Goal: Find specific page/section: Find specific page/section

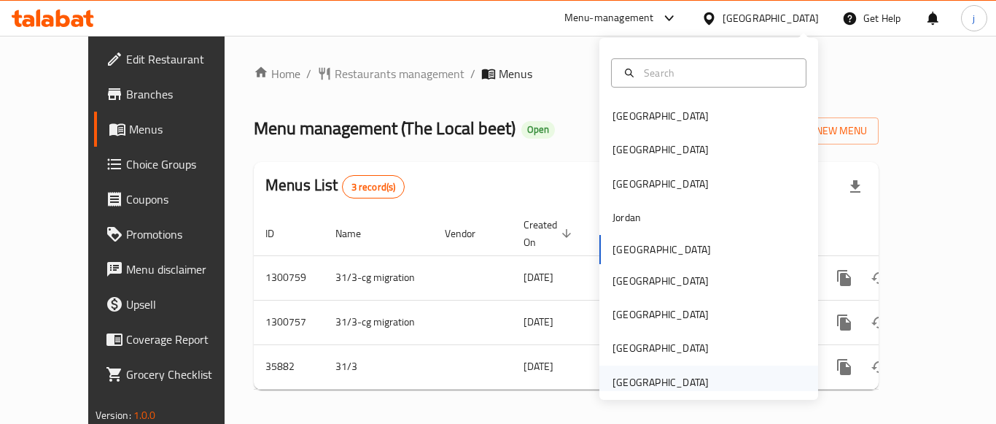
click at [621, 382] on div "[GEOGRAPHIC_DATA]" at bounding box center [661, 382] width 96 height 16
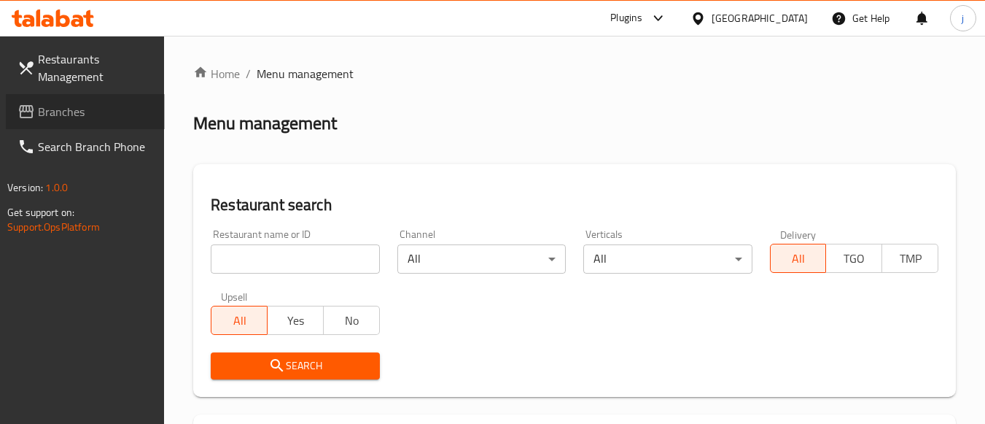
click at [71, 115] on span "Branches" at bounding box center [95, 112] width 115 height 18
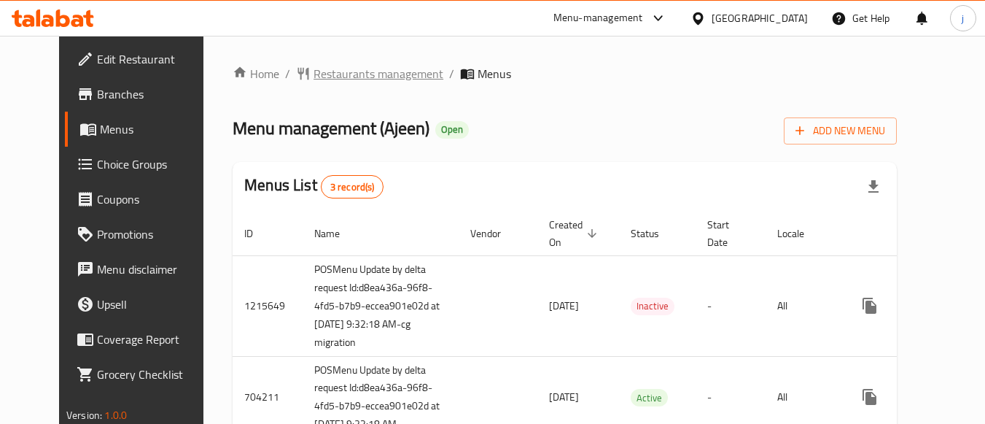
click at [314, 76] on span "Restaurants management" at bounding box center [379, 74] width 130 height 18
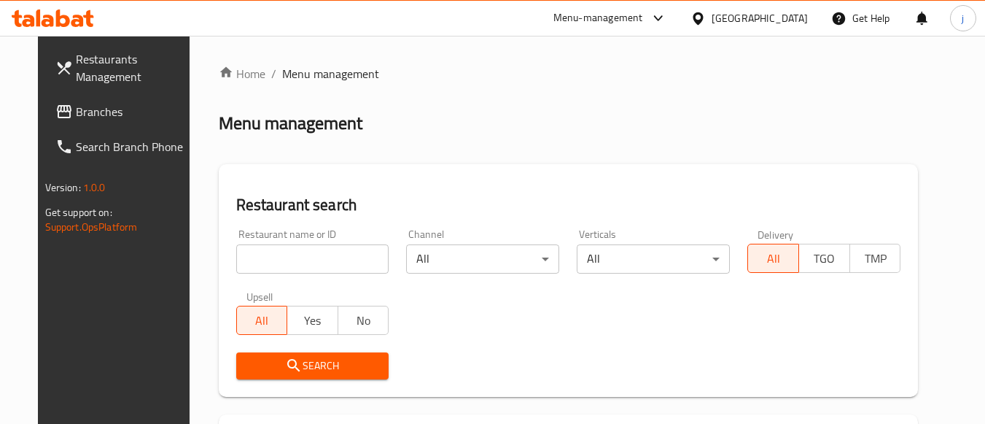
click at [293, 261] on input "search" at bounding box center [312, 258] width 153 height 29
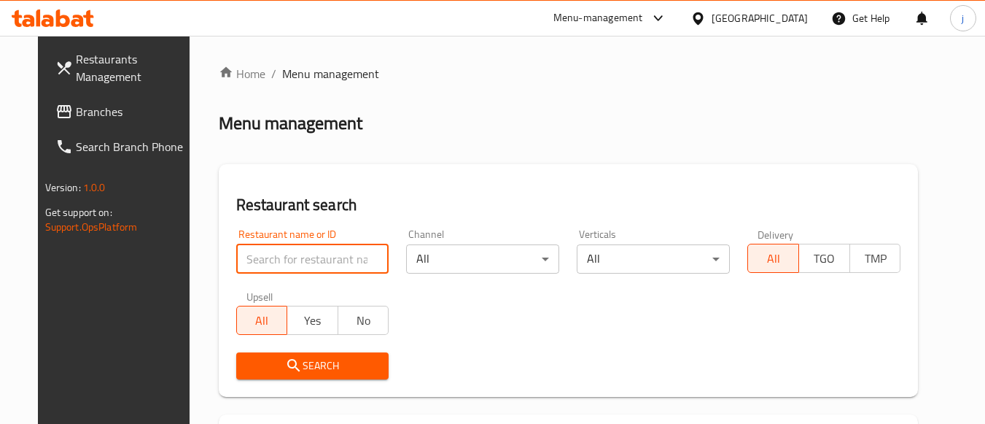
click at [293, 261] on input "search" at bounding box center [312, 258] width 153 height 29
paste input "601212"
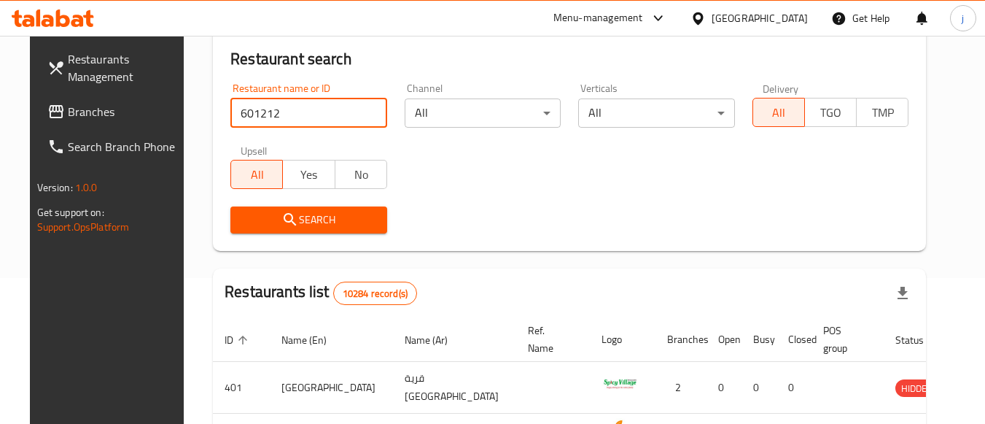
type input "601212"
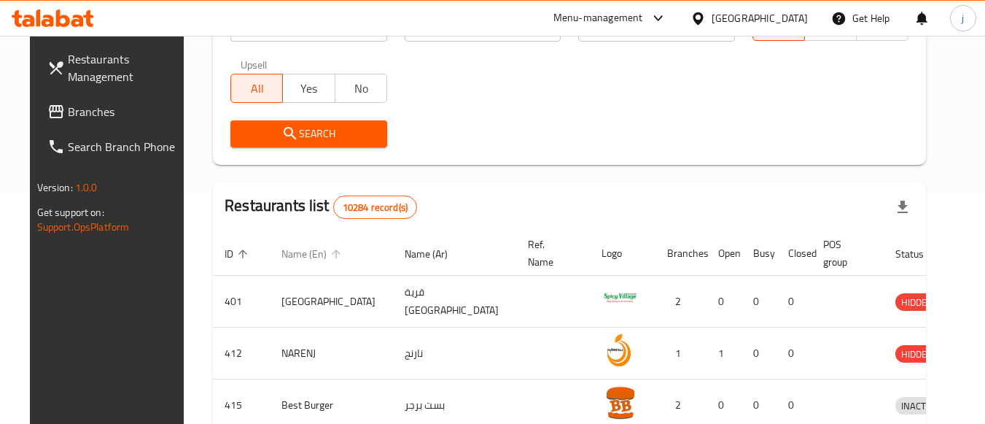
scroll to position [292, 0]
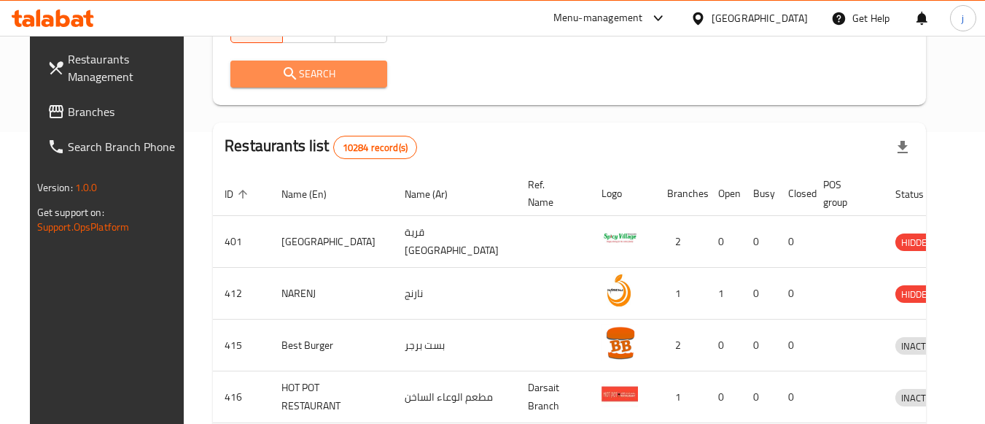
click at [303, 63] on button "Search" at bounding box center [308, 74] width 157 height 27
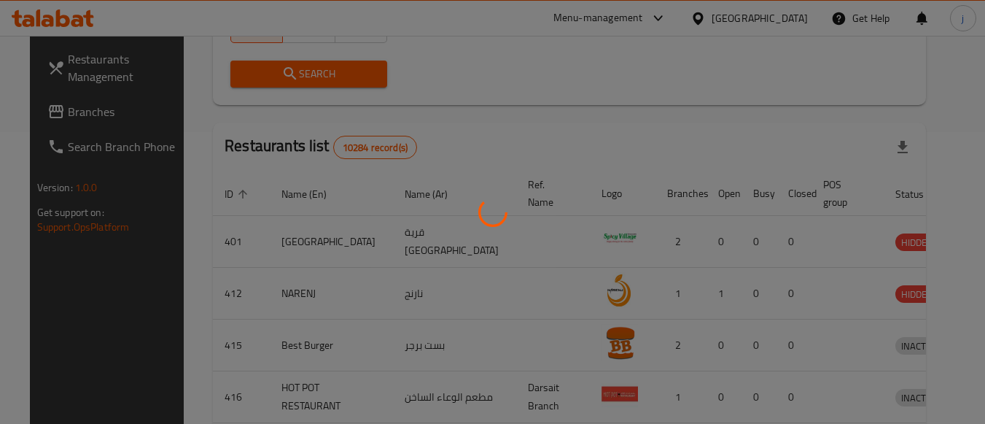
scroll to position [214, 0]
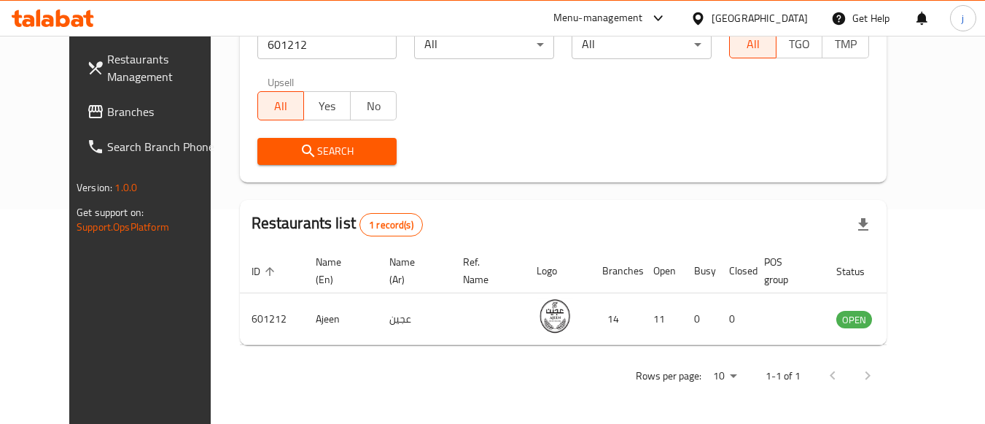
click at [756, 14] on div "[GEOGRAPHIC_DATA]" at bounding box center [749, 18] width 141 height 35
click at [703, 21] on icon at bounding box center [698, 18] width 10 height 12
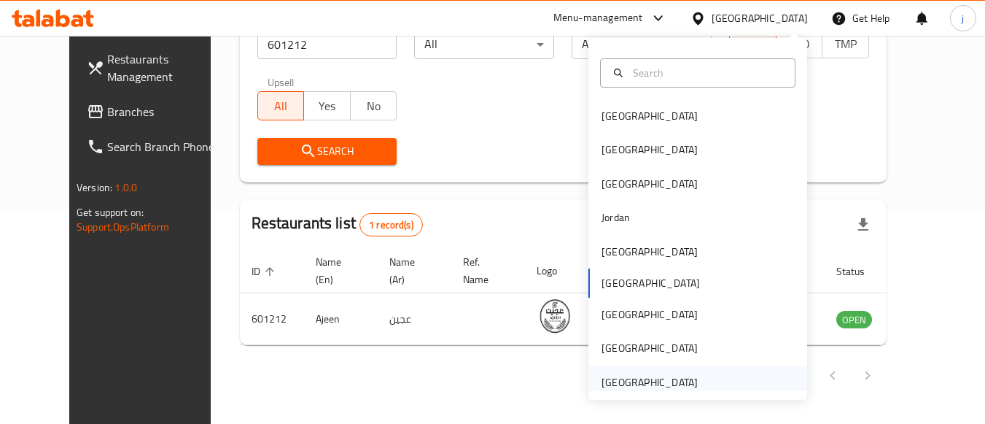
click at [641, 368] on div "[GEOGRAPHIC_DATA]" at bounding box center [650, 382] width 120 height 34
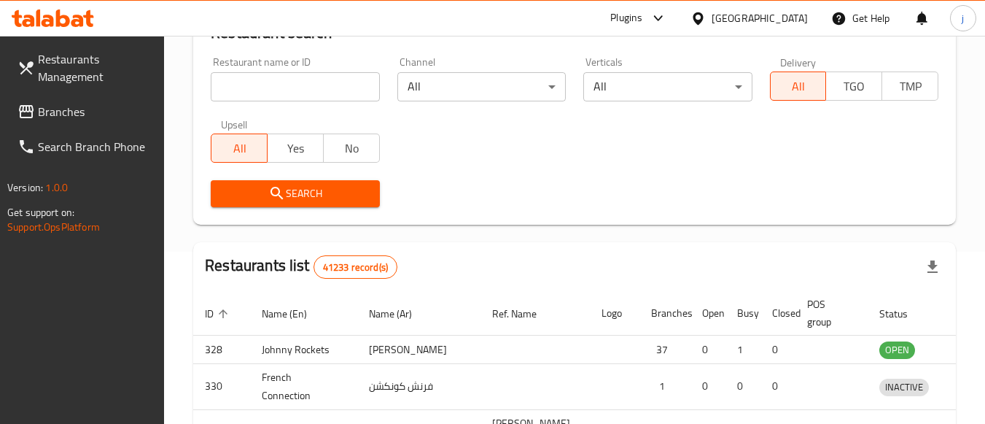
scroll to position [214, 0]
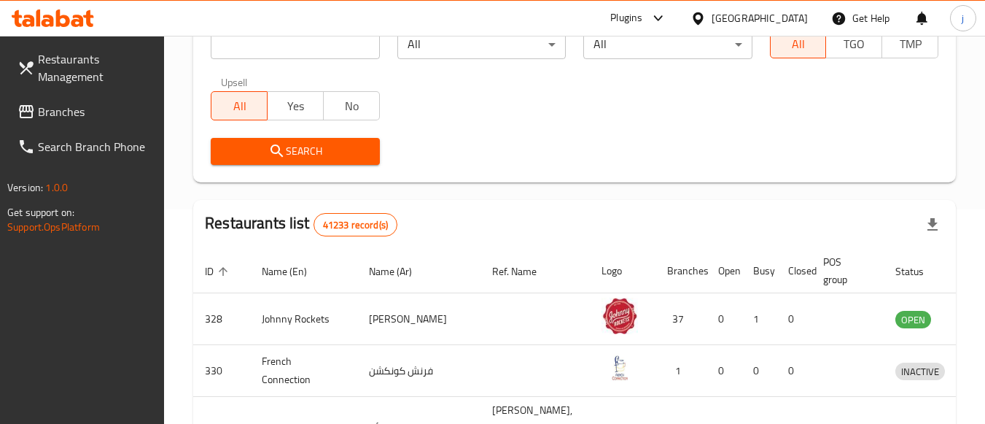
click at [333, 136] on div "Search" at bounding box center [295, 151] width 186 height 44
click at [337, 147] on span "Search" at bounding box center [294, 151] width 145 height 18
click at [319, 155] on span "Search" at bounding box center [294, 151] width 145 height 18
click at [655, 11] on icon at bounding box center [659, 18] width 18 height 18
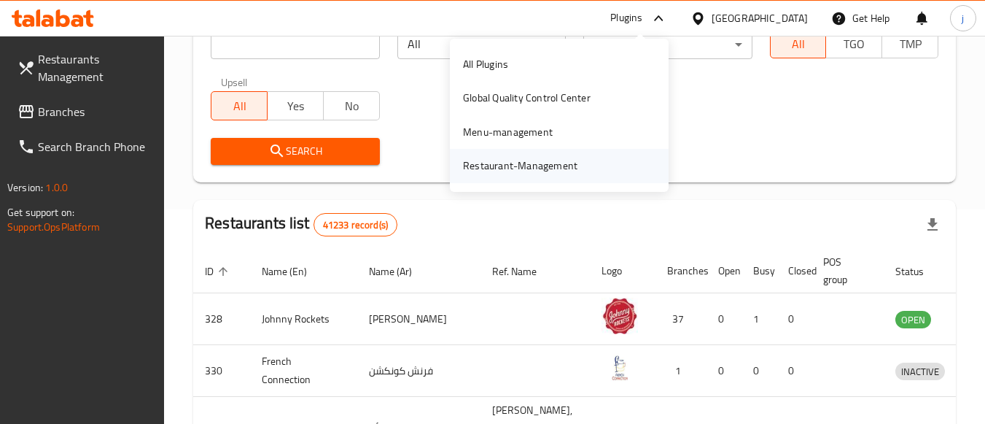
click at [544, 160] on div "Restaurant-Management" at bounding box center [520, 166] width 115 height 16
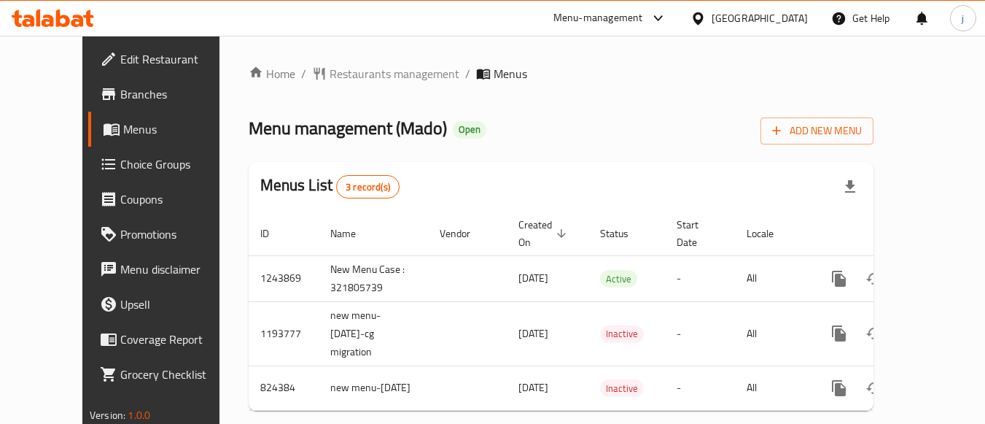
click at [740, 7] on div "[GEOGRAPHIC_DATA]" at bounding box center [749, 18] width 141 height 35
click at [662, 20] on icon at bounding box center [659, 18] width 18 height 18
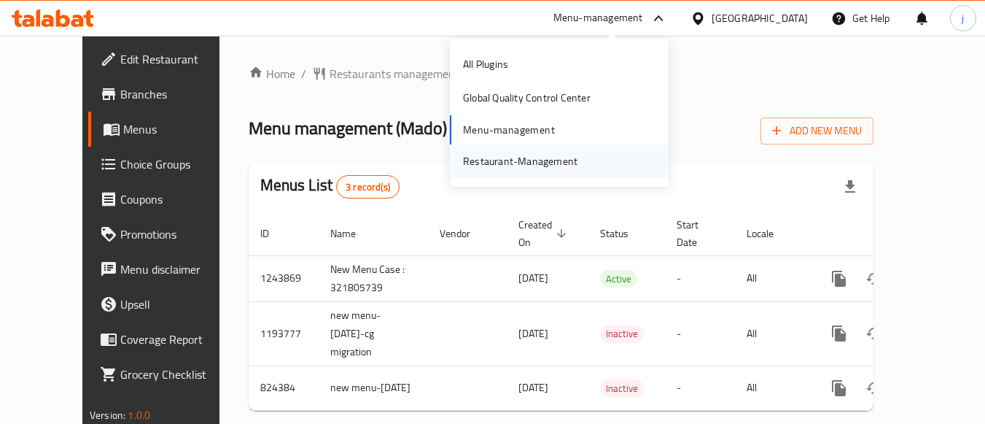
click at [516, 165] on div "Restaurant-Management" at bounding box center [520, 161] width 115 height 16
